Goal: Use online tool/utility: Utilize a website feature to perform a specific function

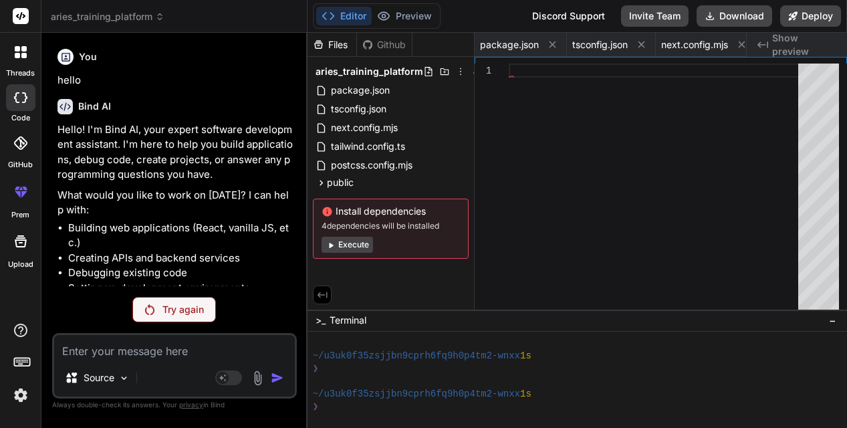
scroll to position [469, 0]
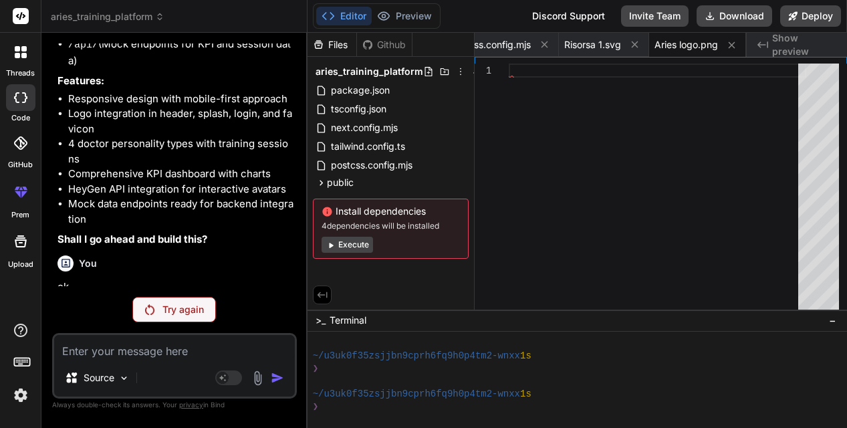
click at [771, 47] on div "Created with Pixso. Show preview" at bounding box center [797, 45] width 100 height 24
click at [791, 47] on span "Show preview" at bounding box center [804, 44] width 64 height 27
click at [761, 49] on icon "Created with Pixso." at bounding box center [762, 44] width 11 height 11
click at [322, 184] on icon at bounding box center [320, 182] width 11 height 11
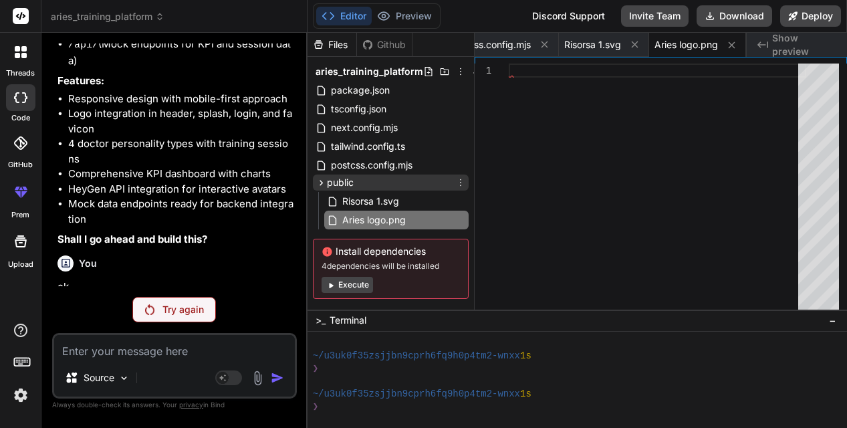
click at [322, 184] on icon at bounding box center [320, 182] width 11 height 11
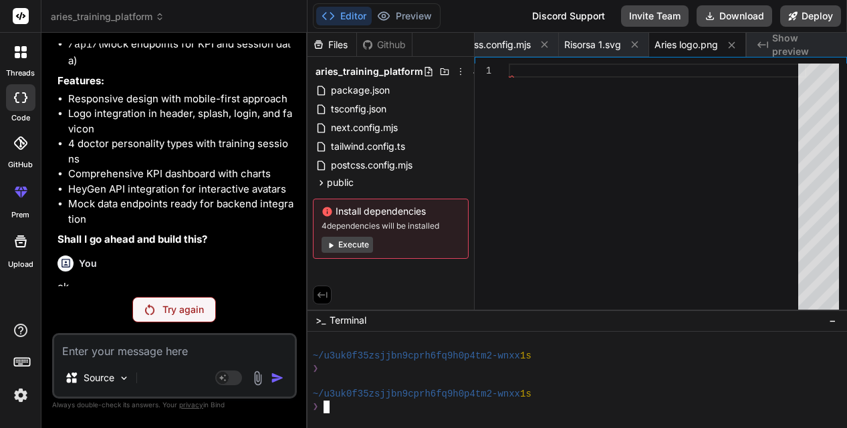
scroll to position [507, 0]
click at [604, 243] on div at bounding box center [657, 190] width 297 height 252
click at [174, 310] on p "Try again" at bounding box center [182, 309] width 41 height 13
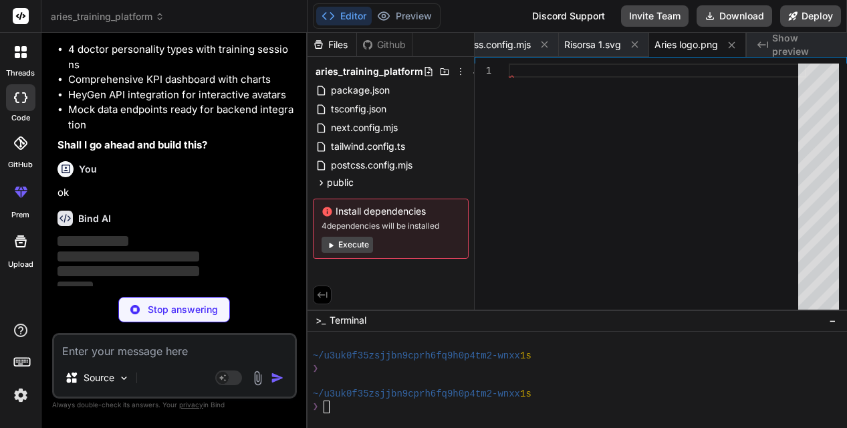
scroll to position [3051, 0]
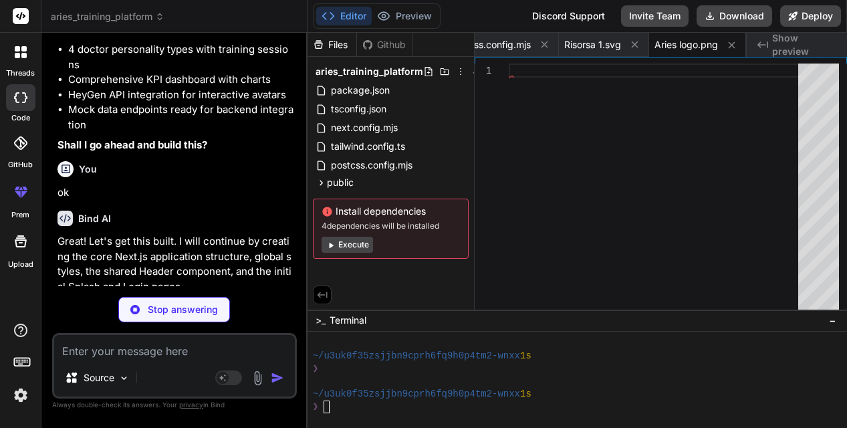
type textarea "x"
type textarea "</html> ); }"
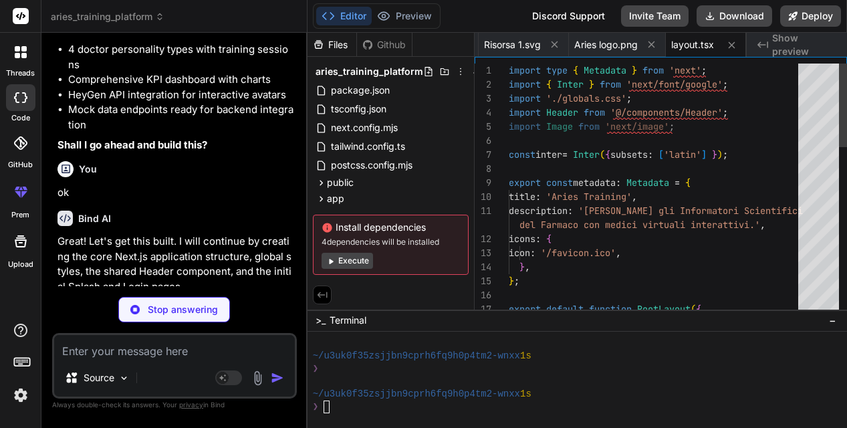
type textarea "x"
type textarea "body { display: flex; flex-direction: column; } main { flex-grow: 1; }"
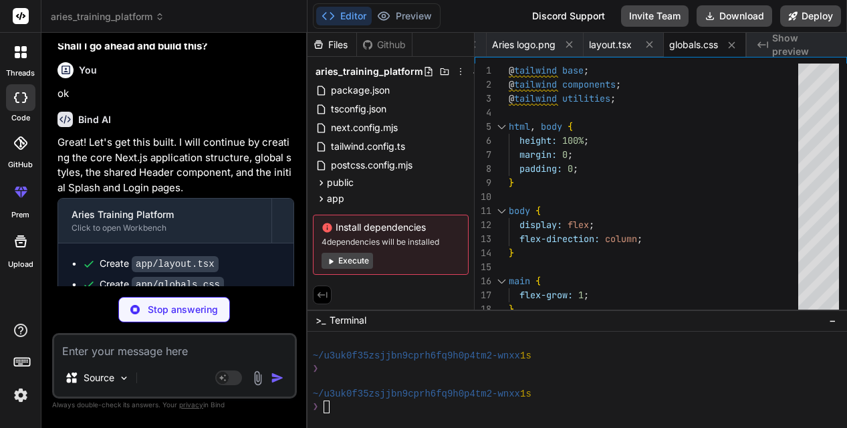
scroll to position [3180, 0]
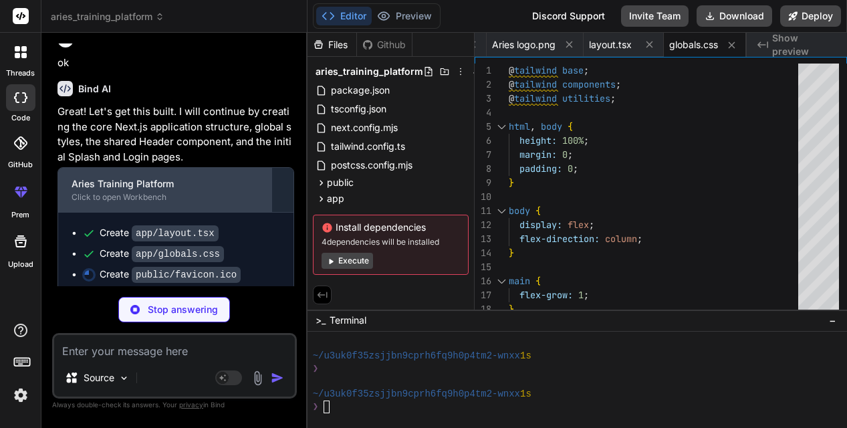
click at [191, 192] on div "Click to open Workbench" at bounding box center [165, 197] width 186 height 11
click at [114, 182] on div "Aries Training Platform" at bounding box center [165, 183] width 186 height 13
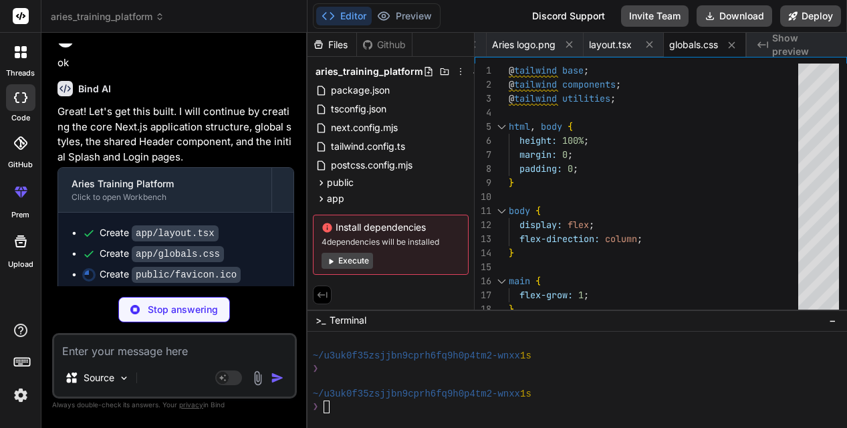
type textarea "x"
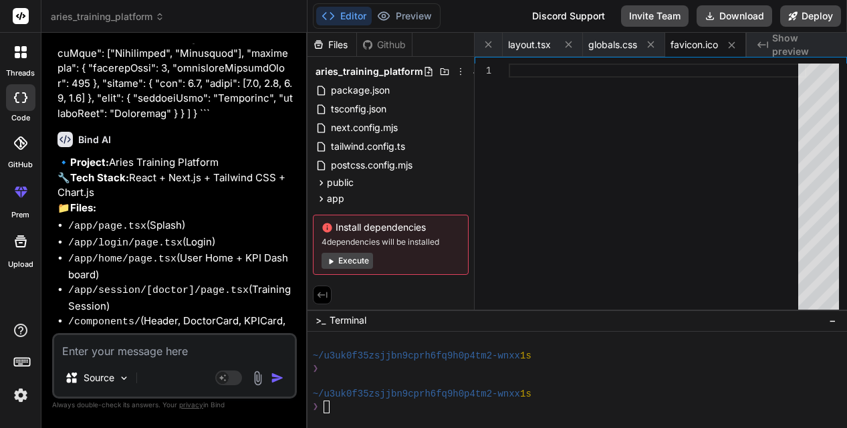
scroll to position [3182, 0]
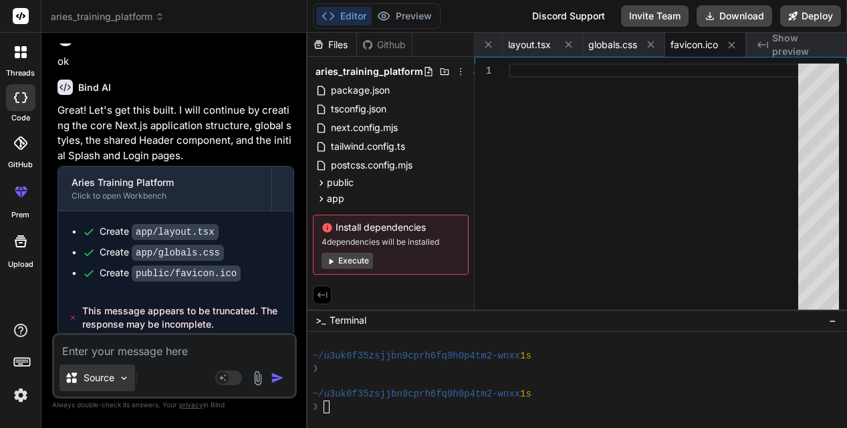
click at [118, 377] on div "Source" at bounding box center [97, 377] width 76 height 27
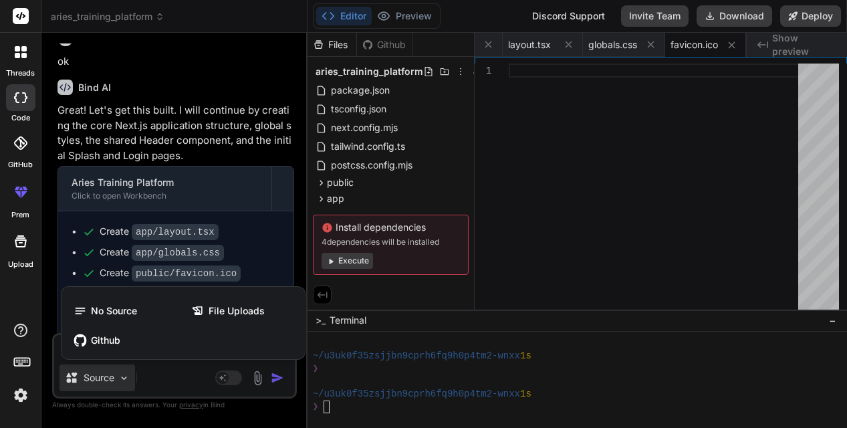
click at [123, 378] on div at bounding box center [423, 214] width 847 height 428
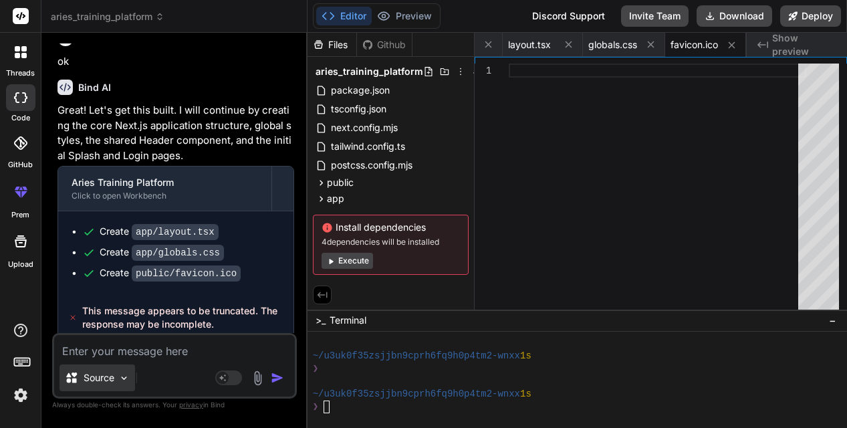
click at [123, 378] on img at bounding box center [123, 377] width 11 height 11
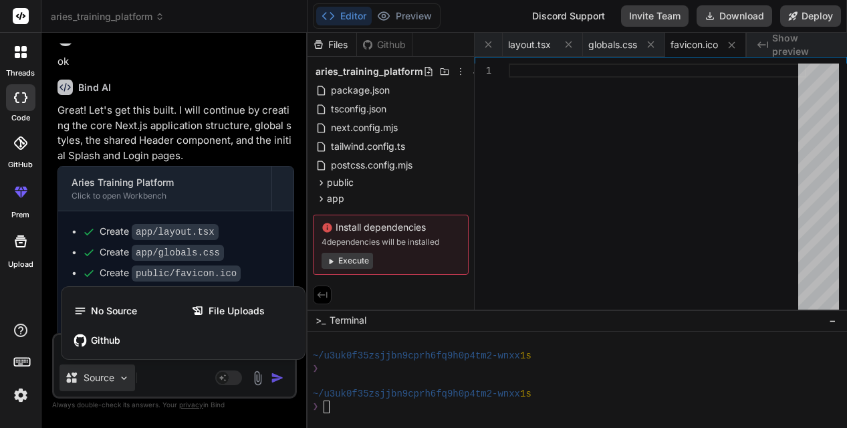
click at [122, 378] on div at bounding box center [423, 214] width 847 height 428
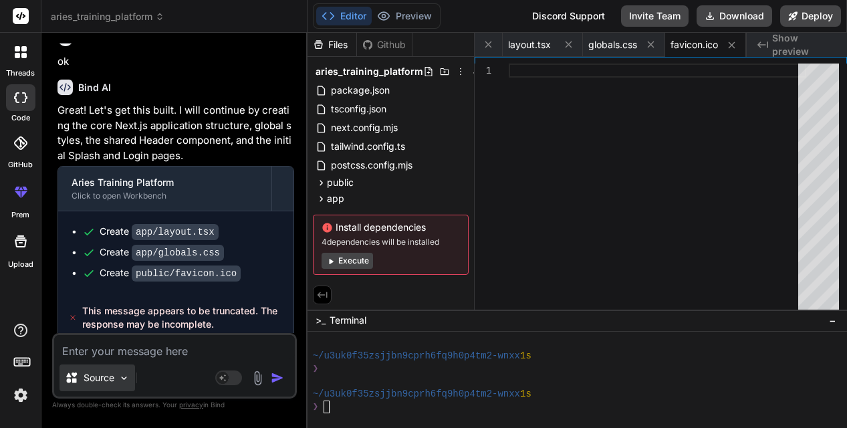
click at [122, 379] on img at bounding box center [123, 377] width 11 height 11
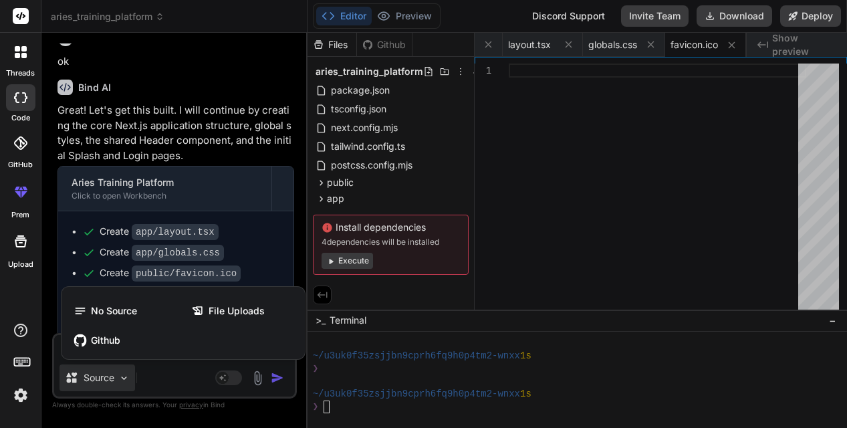
click at [122, 379] on div at bounding box center [423, 214] width 847 height 428
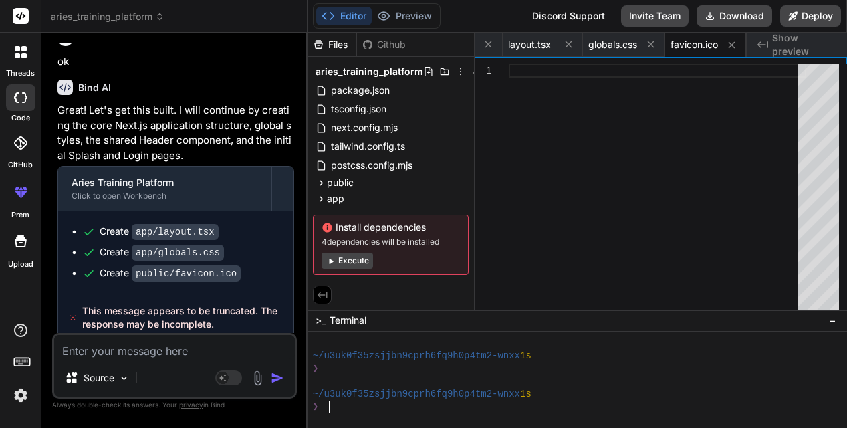
click at [330, 261] on icon at bounding box center [331, 261] width 4 height 5
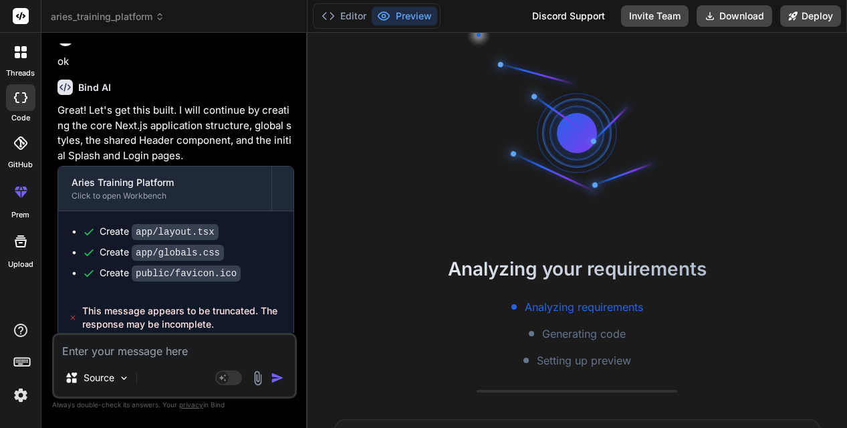
scroll to position [660, 0]
type textarea "x"
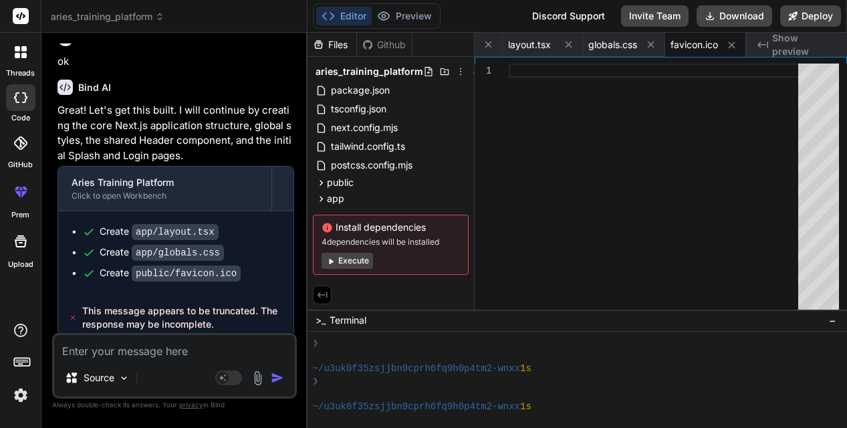
scroll to position [698, 0]
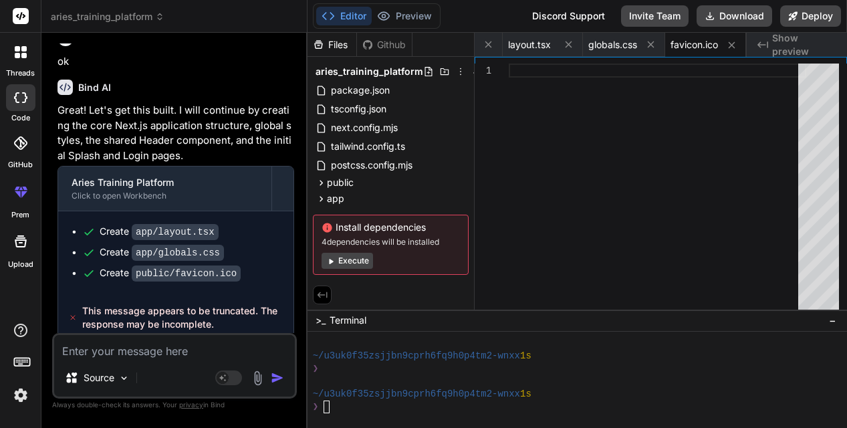
click at [136, 355] on textarea at bounding box center [174, 347] width 241 height 24
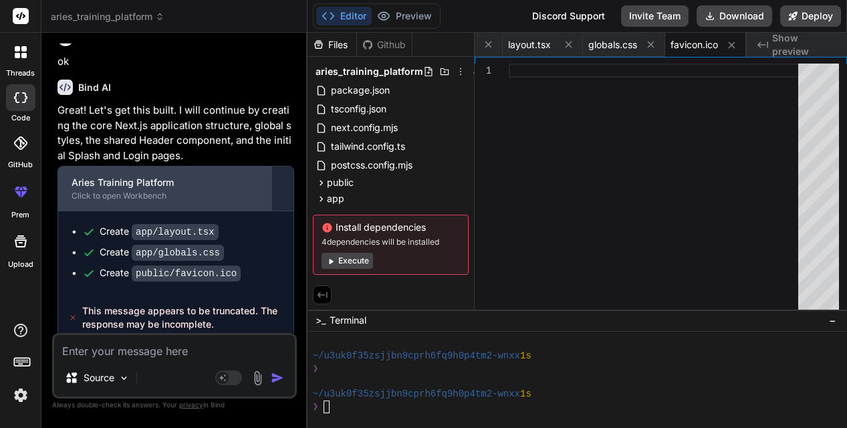
scroll to position [3181, 0]
